Goal: Information Seeking & Learning: Learn about a topic

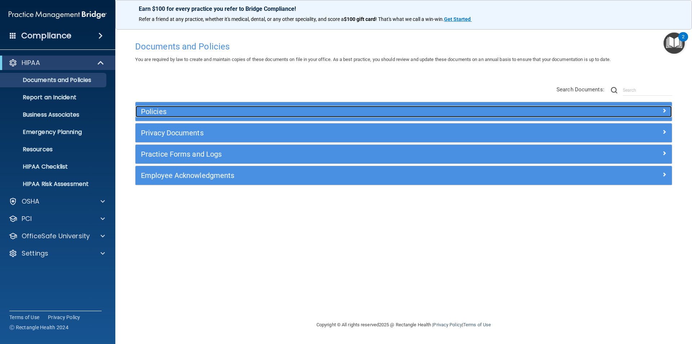
click at [165, 111] on h5 "Policies" at bounding box center [337, 111] width 392 height 8
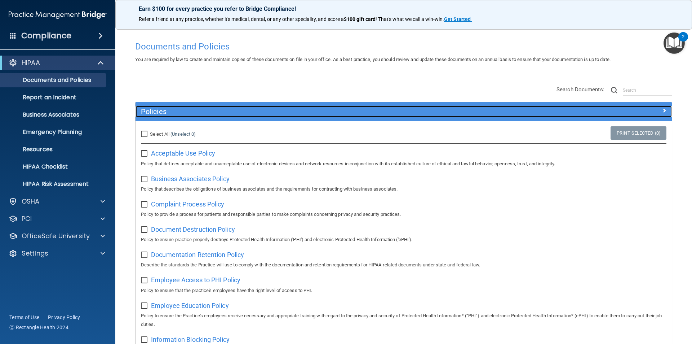
click at [165, 111] on h5 "Policies" at bounding box center [337, 111] width 392 height 8
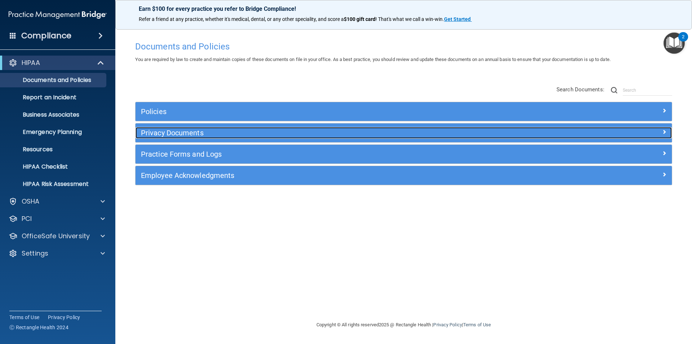
click at [161, 132] on h5 "Privacy Documents" at bounding box center [337, 133] width 392 height 8
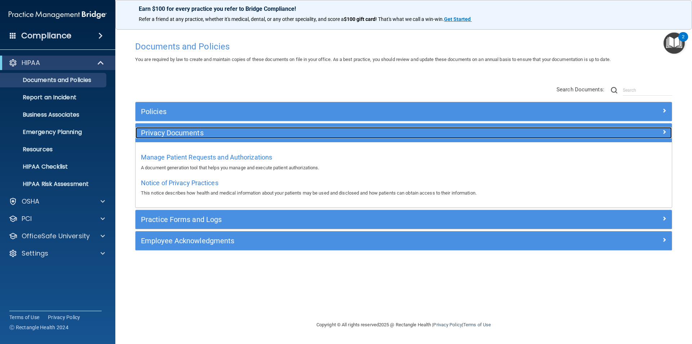
click at [161, 132] on h5 "Privacy Documents" at bounding box center [337, 133] width 392 height 8
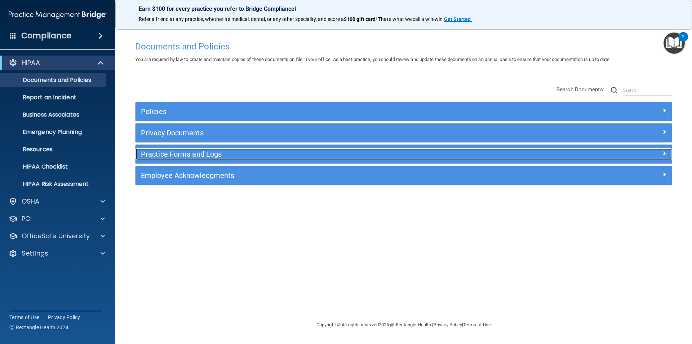
click at [160, 155] on h5 "Practice Forms and Logs" at bounding box center [337, 154] width 392 height 8
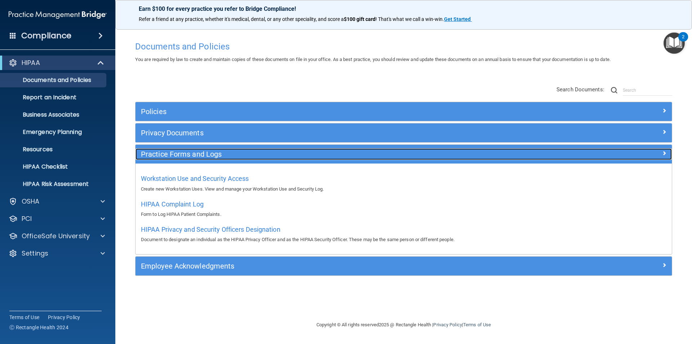
click at [160, 155] on h5 "Practice Forms and Logs" at bounding box center [337, 154] width 392 height 8
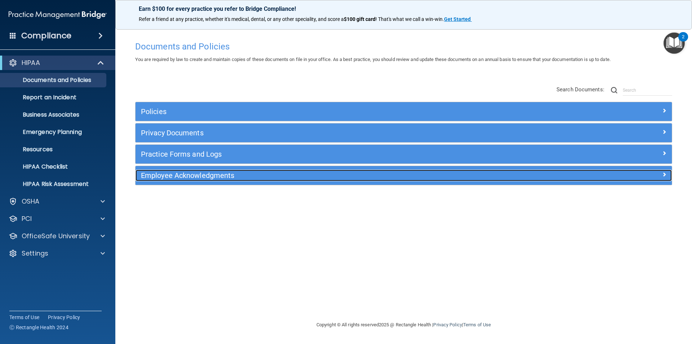
click at [160, 172] on h5 "Employee Acknowledgments" at bounding box center [337, 175] width 392 height 8
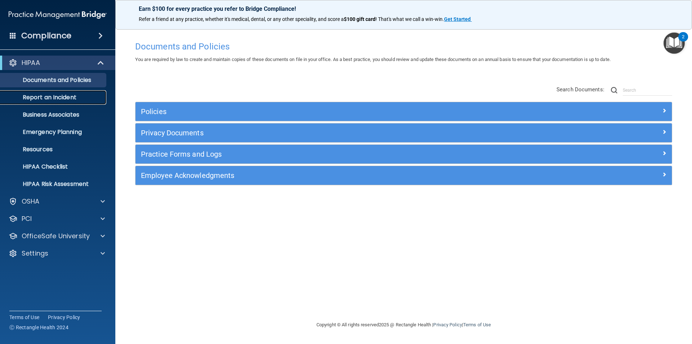
click at [67, 98] on p "Report an Incident" at bounding box center [54, 97] width 98 height 7
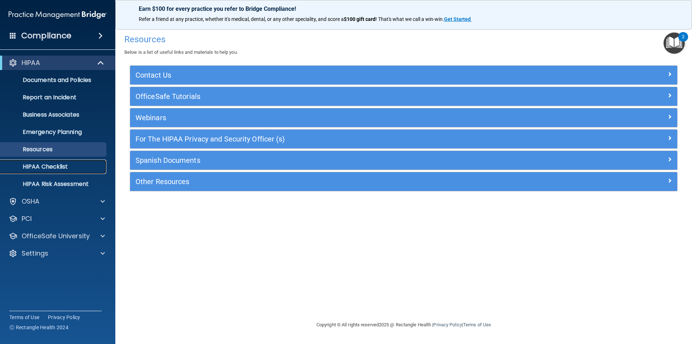
click at [56, 168] on p "HIPAA Checklist" at bounding box center [54, 166] width 98 height 7
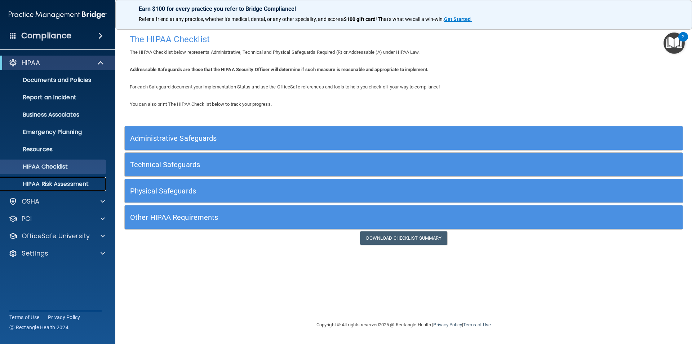
click at [57, 182] on p "HIPAA Risk Assessment" at bounding box center [54, 183] width 98 height 7
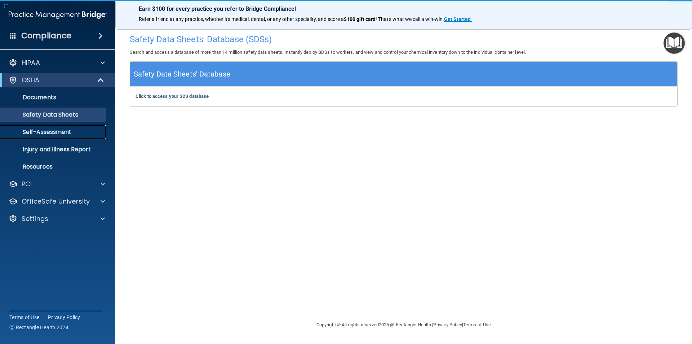
click at [40, 131] on p "Self-Assessment" at bounding box center [54, 131] width 98 height 7
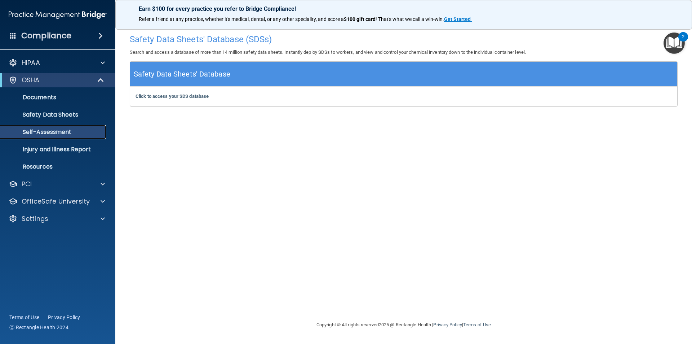
click at [40, 131] on p "Self-Assessment" at bounding box center [54, 131] width 98 height 7
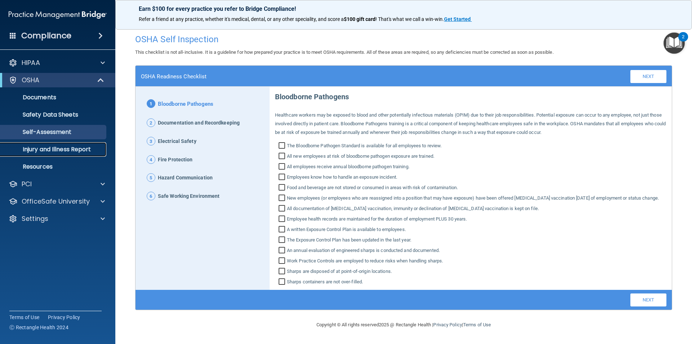
click at [91, 149] on p "Injury and Illness Report" at bounding box center [54, 149] width 98 height 7
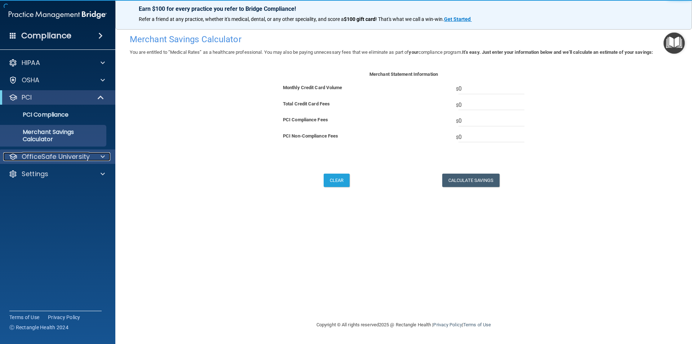
click at [49, 158] on p "OfficeSafe University" at bounding box center [56, 156] width 68 height 9
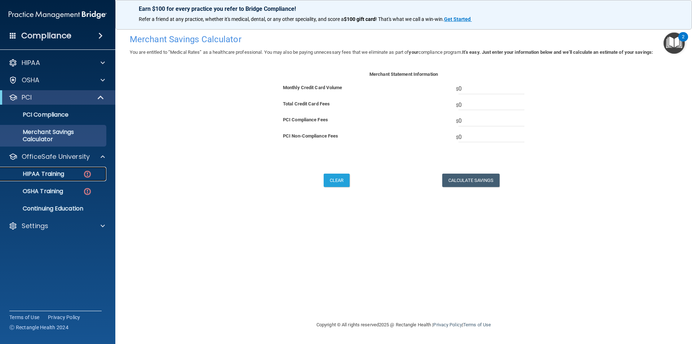
click at [52, 175] on p "HIPAA Training" at bounding box center [34, 173] width 59 height 7
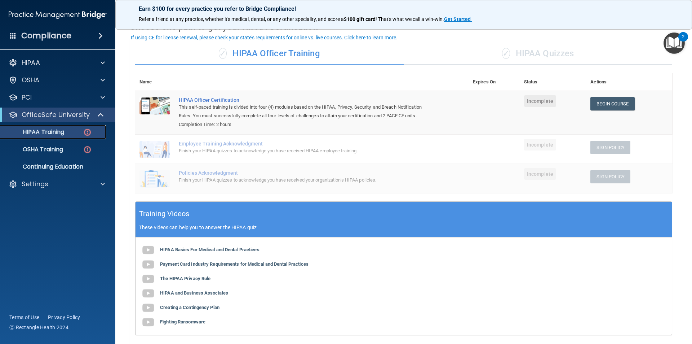
scroll to position [72, 0]
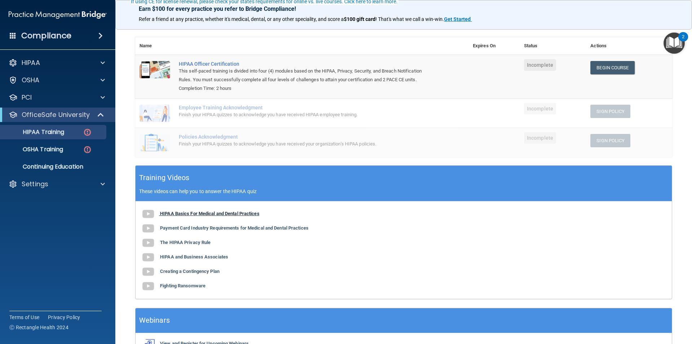
click at [226, 212] on b "HIPAA Basics For Medical and Dental Practices" at bounding box center [210, 213] width 100 height 5
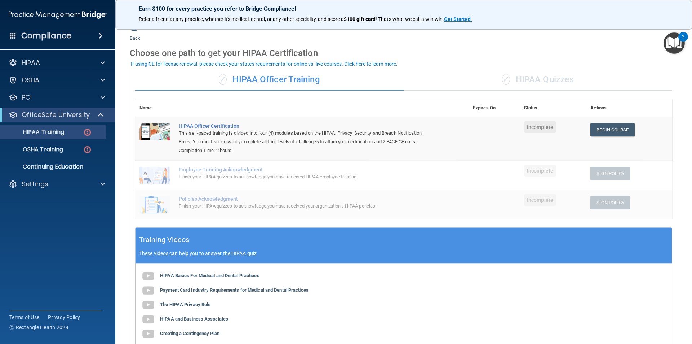
scroll to position [10, 0]
click at [60, 149] on p "OSHA Training" at bounding box center [34, 149] width 58 height 7
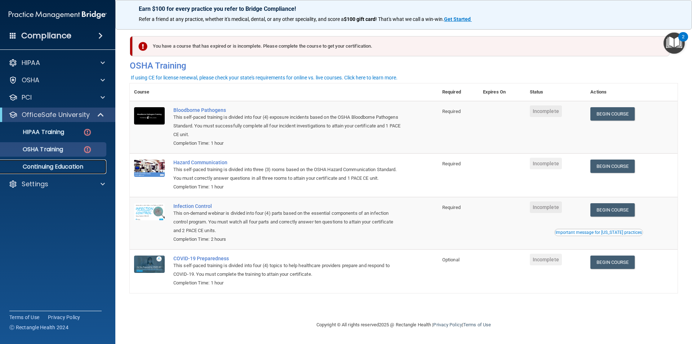
click at [68, 167] on p "Continuing Education" at bounding box center [54, 166] width 98 height 7
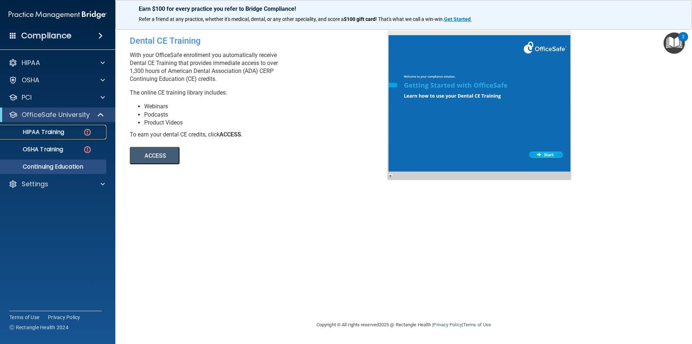
click at [54, 135] on p "HIPAA Training" at bounding box center [34, 131] width 59 height 7
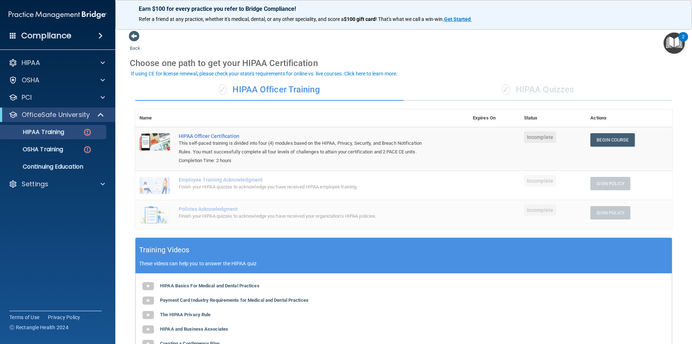
click at [529, 92] on div "✓ HIPAA Quizzes" at bounding box center [538, 90] width 269 height 22
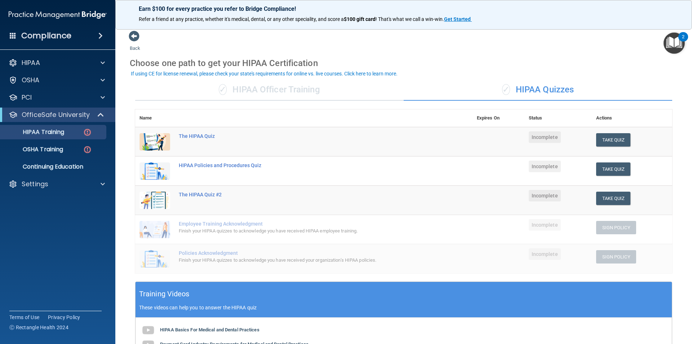
click at [314, 88] on div "✓ HIPAA Officer Training" at bounding box center [269, 90] width 269 height 22
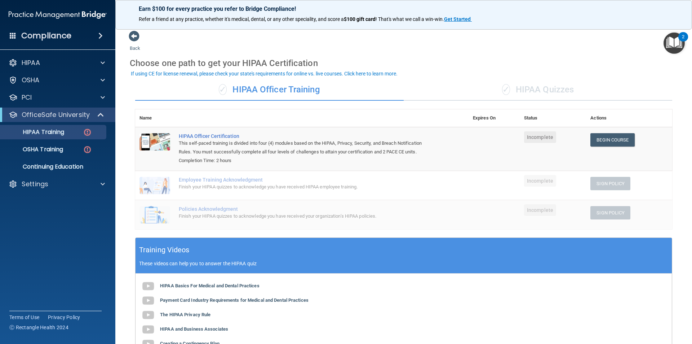
click at [548, 93] on div "✓ HIPAA Quizzes" at bounding box center [538, 90] width 269 height 22
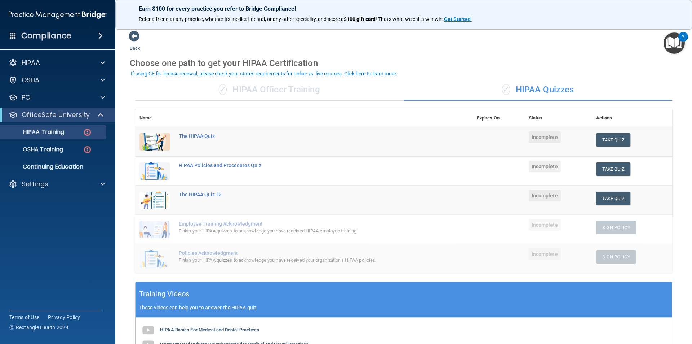
click at [272, 88] on div "✓ HIPAA Officer Training" at bounding box center [269, 90] width 269 height 22
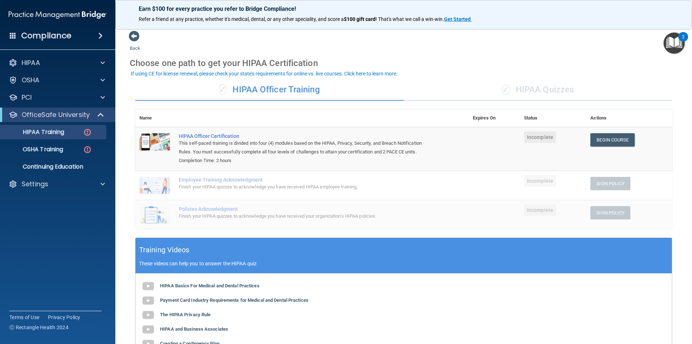
click at [345, 90] on div "✓ HIPAA Officer Training" at bounding box center [269, 90] width 269 height 22
click at [529, 89] on div "✓ HIPAA Quizzes" at bounding box center [538, 90] width 269 height 22
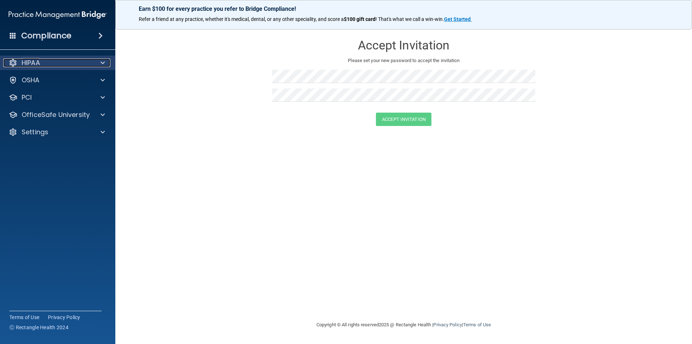
click at [41, 62] on div "HIPAA" at bounding box center [47, 62] width 89 height 9
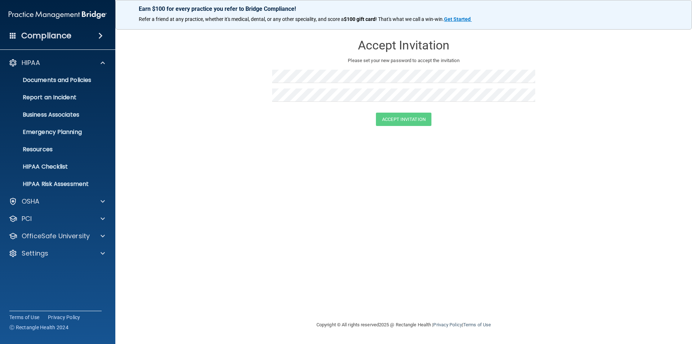
click at [38, 38] on h4 "Compliance" at bounding box center [46, 36] width 50 height 10
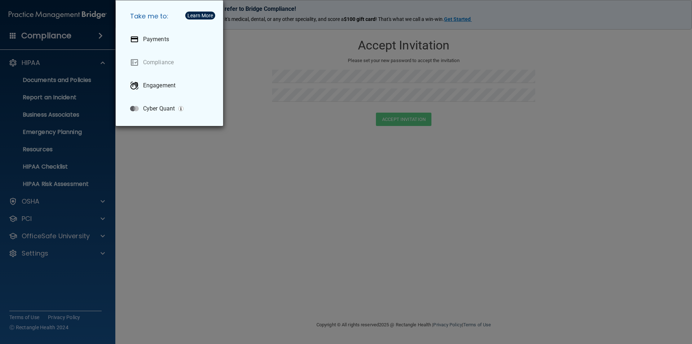
click at [44, 57] on div "Take me to: Payments Compliance Engagement Cyber Quant" at bounding box center [346, 172] width 692 height 344
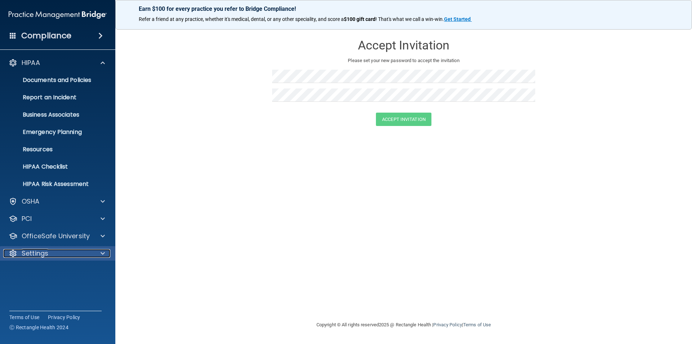
click at [79, 249] on div "Settings" at bounding box center [47, 253] width 89 height 9
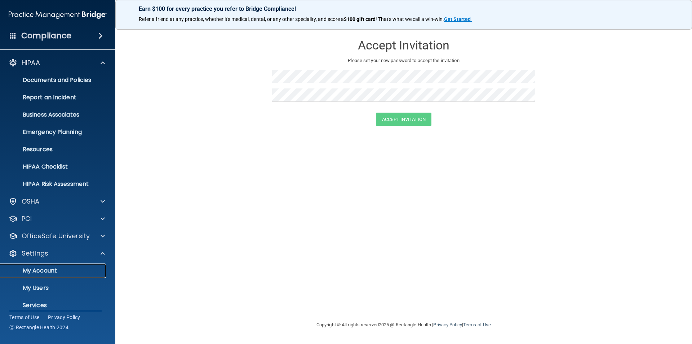
click at [60, 274] on link "My Account" at bounding box center [50, 270] width 114 height 14
